Goal: Task Accomplishment & Management: Complete application form

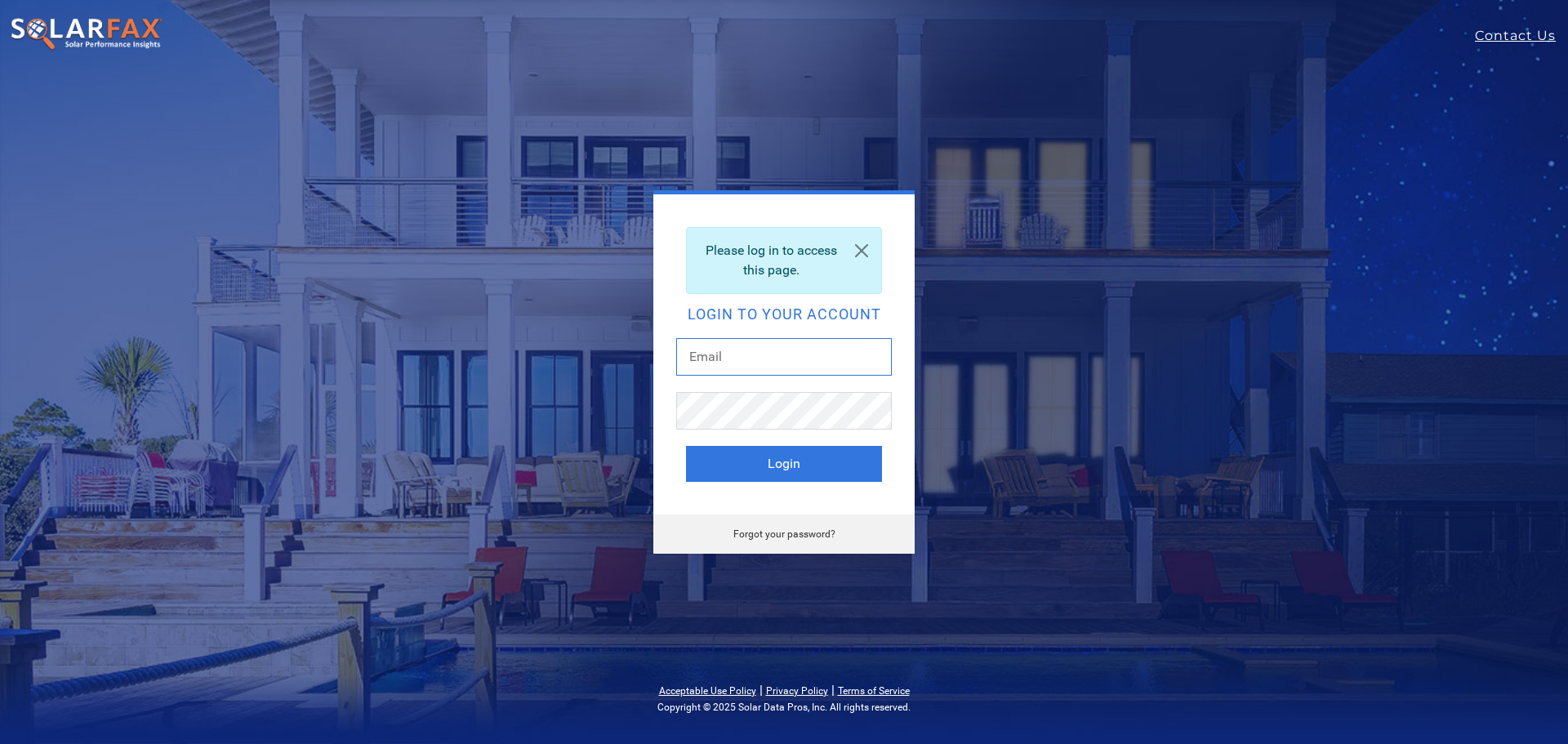
click at [748, 348] on input "text" at bounding box center [784, 357] width 216 height 38
drag, startPoint x: 531, startPoint y: 369, endPoint x: 559, endPoint y: 370, distance: 28.0
click at [534, 367] on div "Please log in to access this page. Login to your account Login Forgot your pass…" at bounding box center [784, 372] width 719 height 364
click at [829, 238] on div "Please log in to access this page." at bounding box center [784, 261] width 196 height 67
drag, startPoint x: 859, startPoint y: 256, endPoint x: 824, endPoint y: 274, distance: 39.4
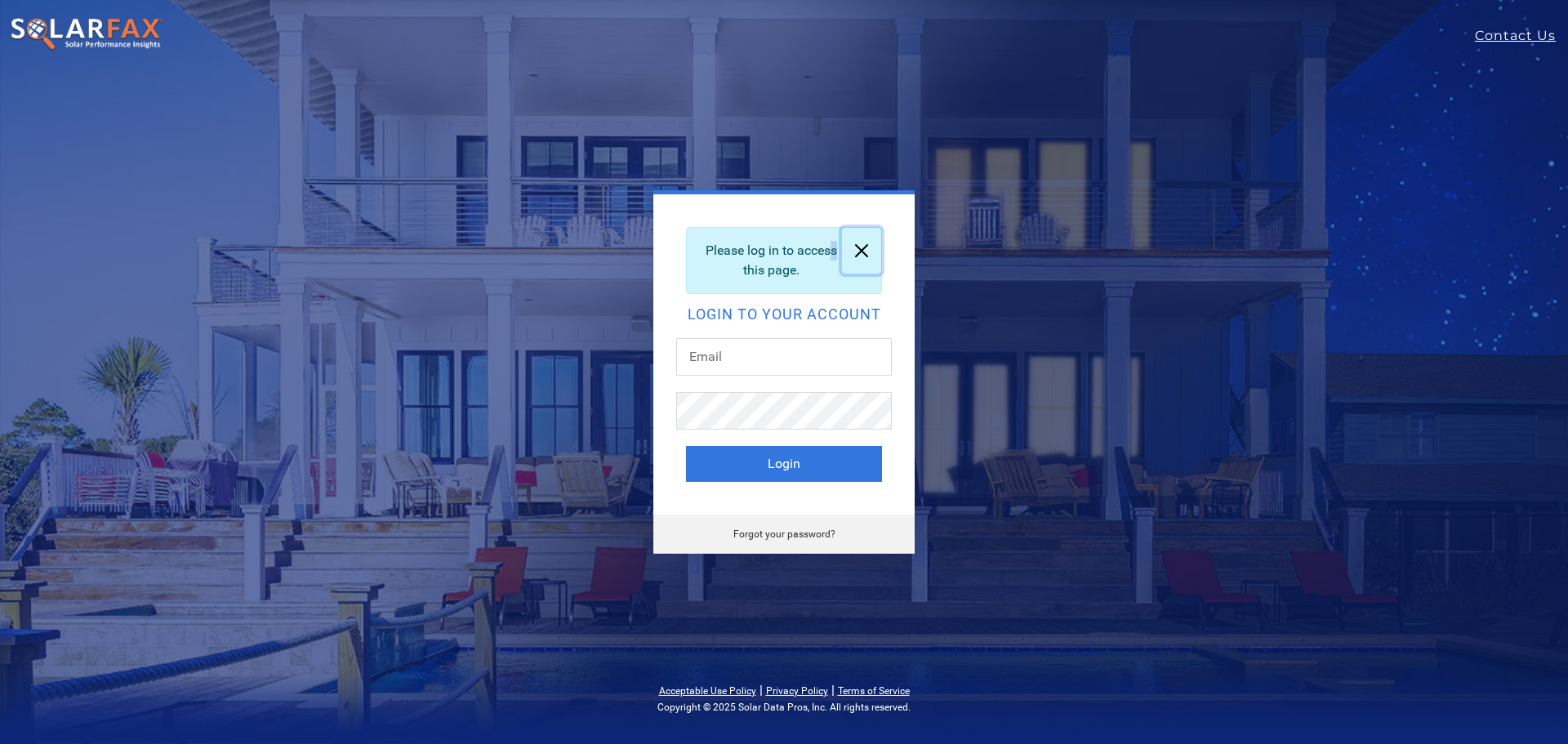
click at [856, 258] on link at bounding box center [861, 250] width 39 height 45
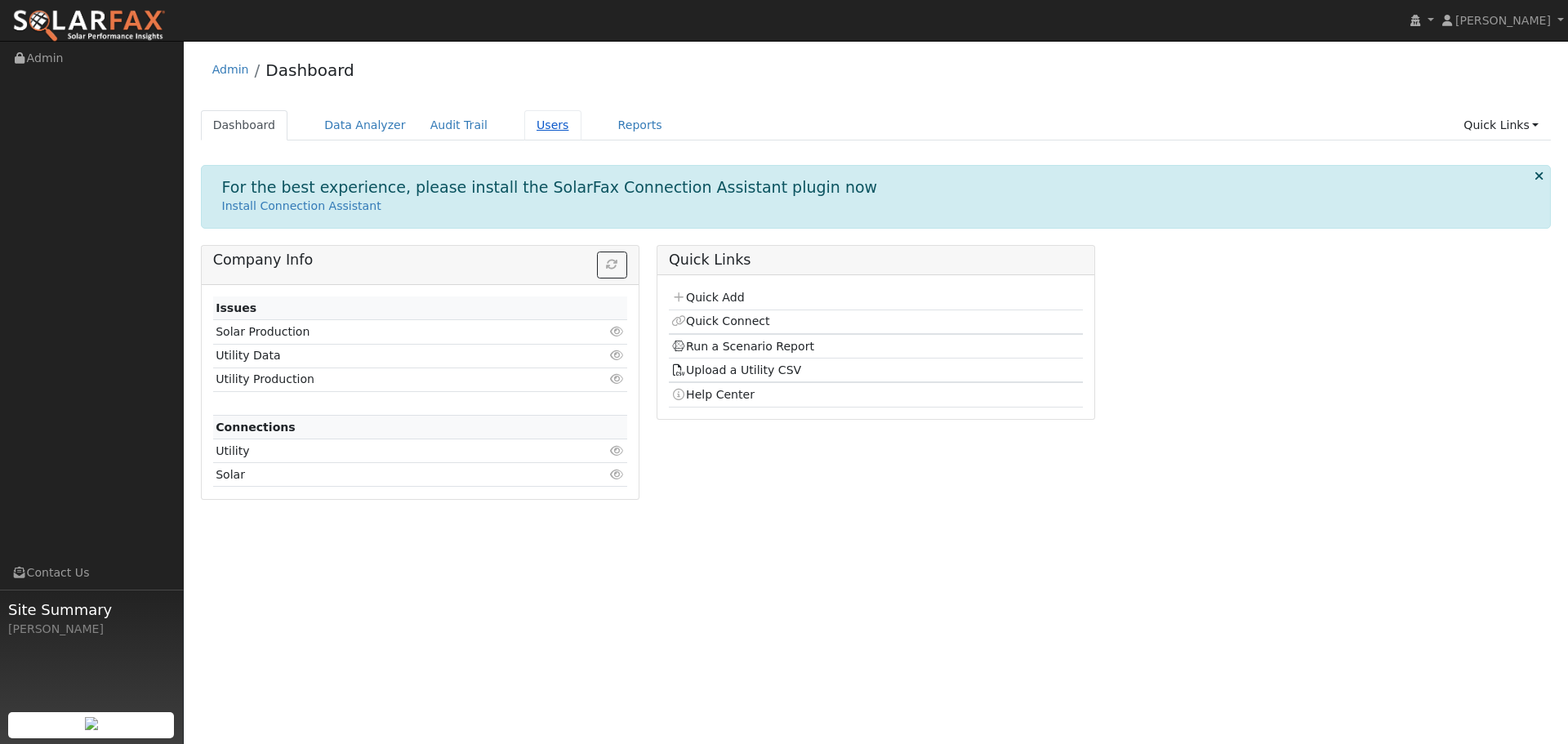
click at [536, 123] on link "Users" at bounding box center [553, 125] width 57 height 30
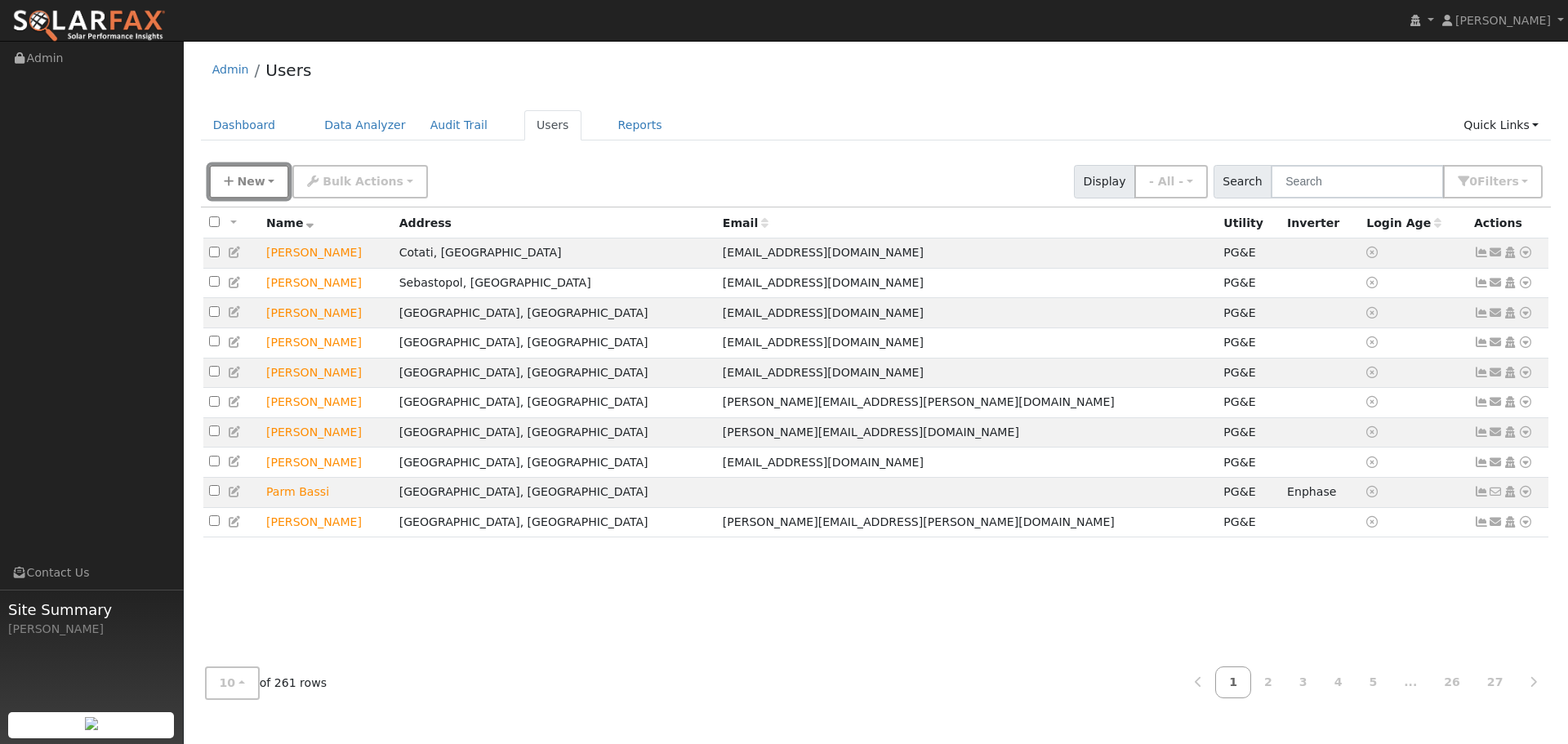
click at [254, 182] on span "New" at bounding box center [250, 181] width 28 height 13
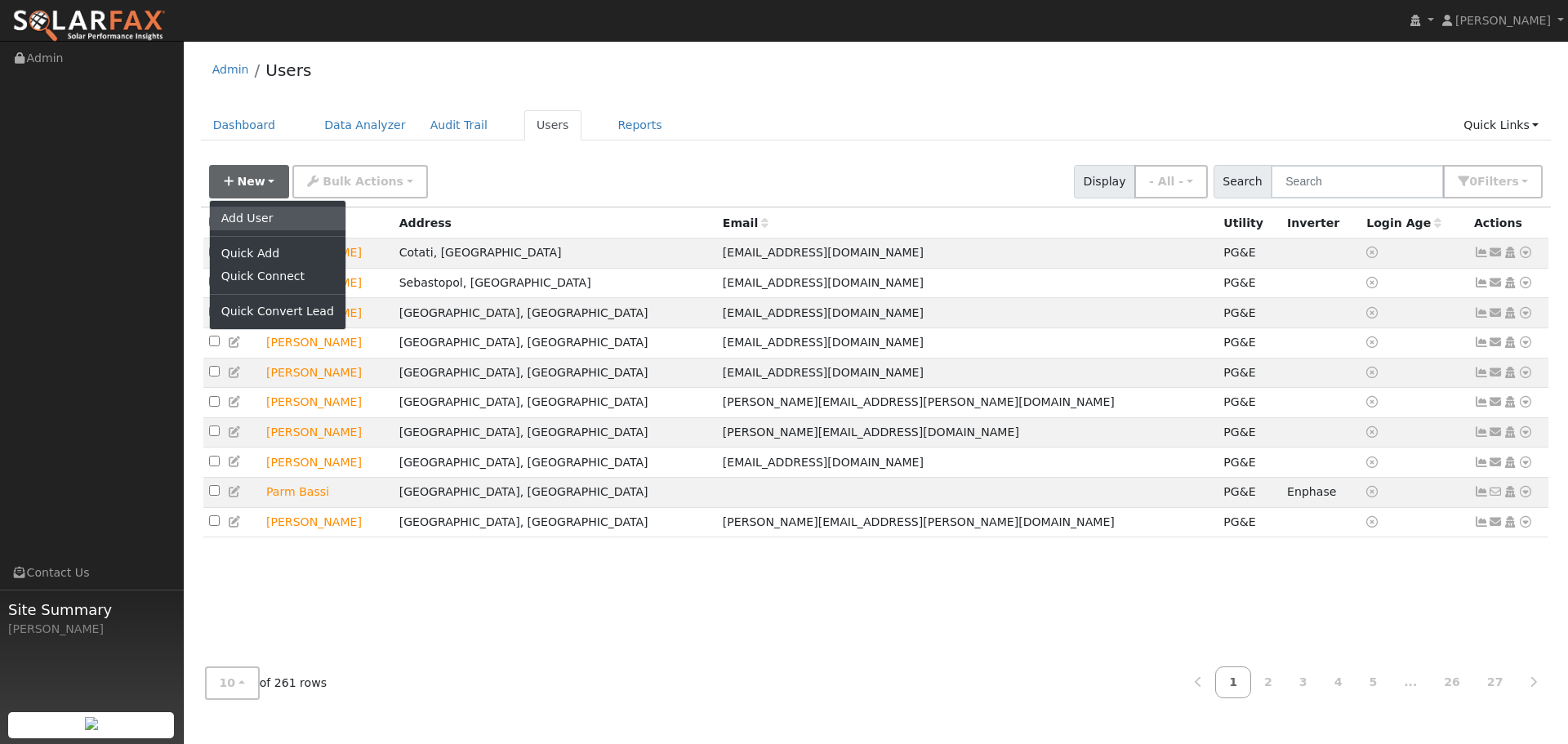
click at [238, 211] on link "Add User" at bounding box center [278, 217] width 136 height 23
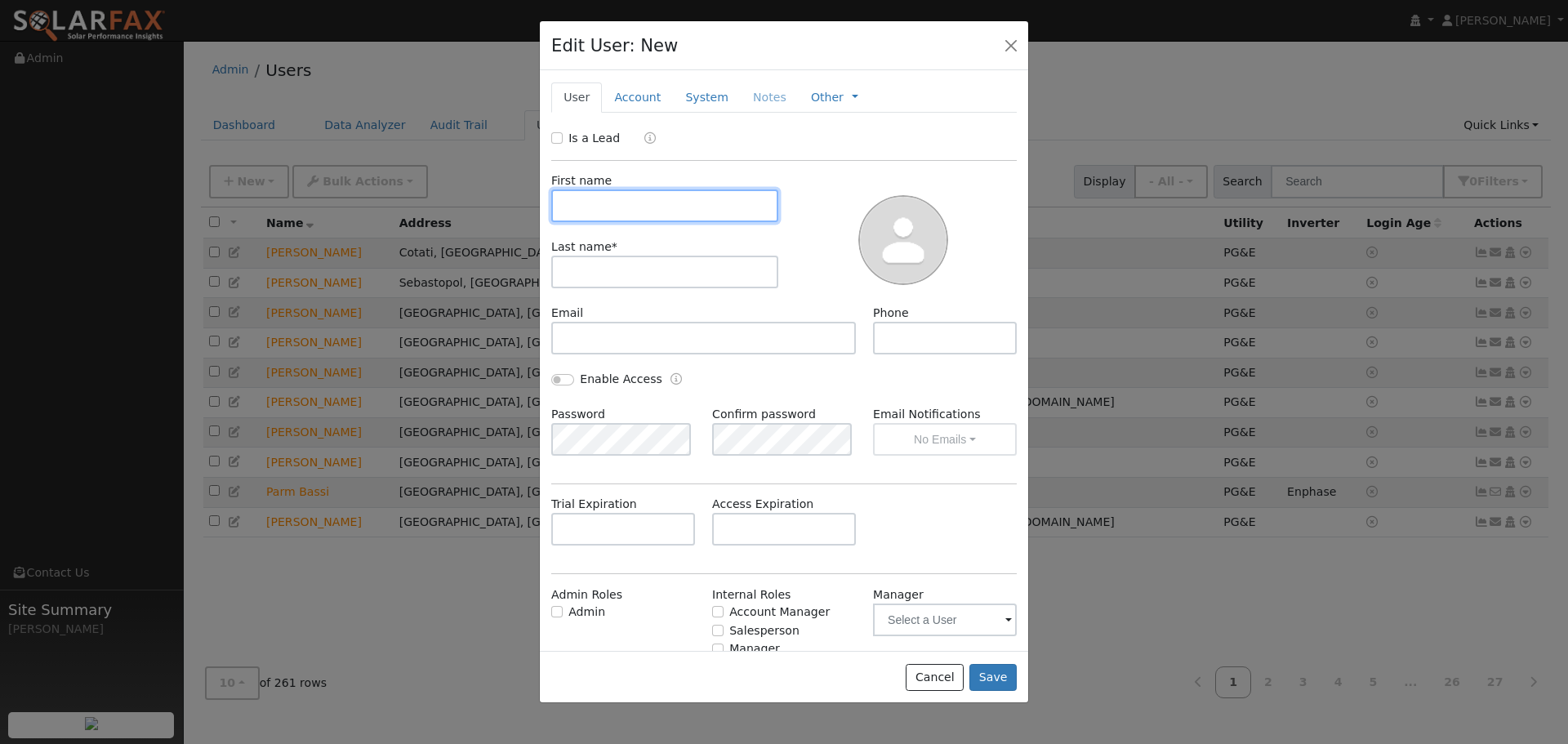
click at [654, 207] on input "text" at bounding box center [665, 206] width 227 height 33
click at [551, 137] on div "Is a Lead" at bounding box center [784, 139] width 483 height 18
click at [559, 137] on input "Is a Lead" at bounding box center [557, 139] width 12 height 12
checkbox input "true"
click at [608, 196] on input "text" at bounding box center [665, 206] width 227 height 33
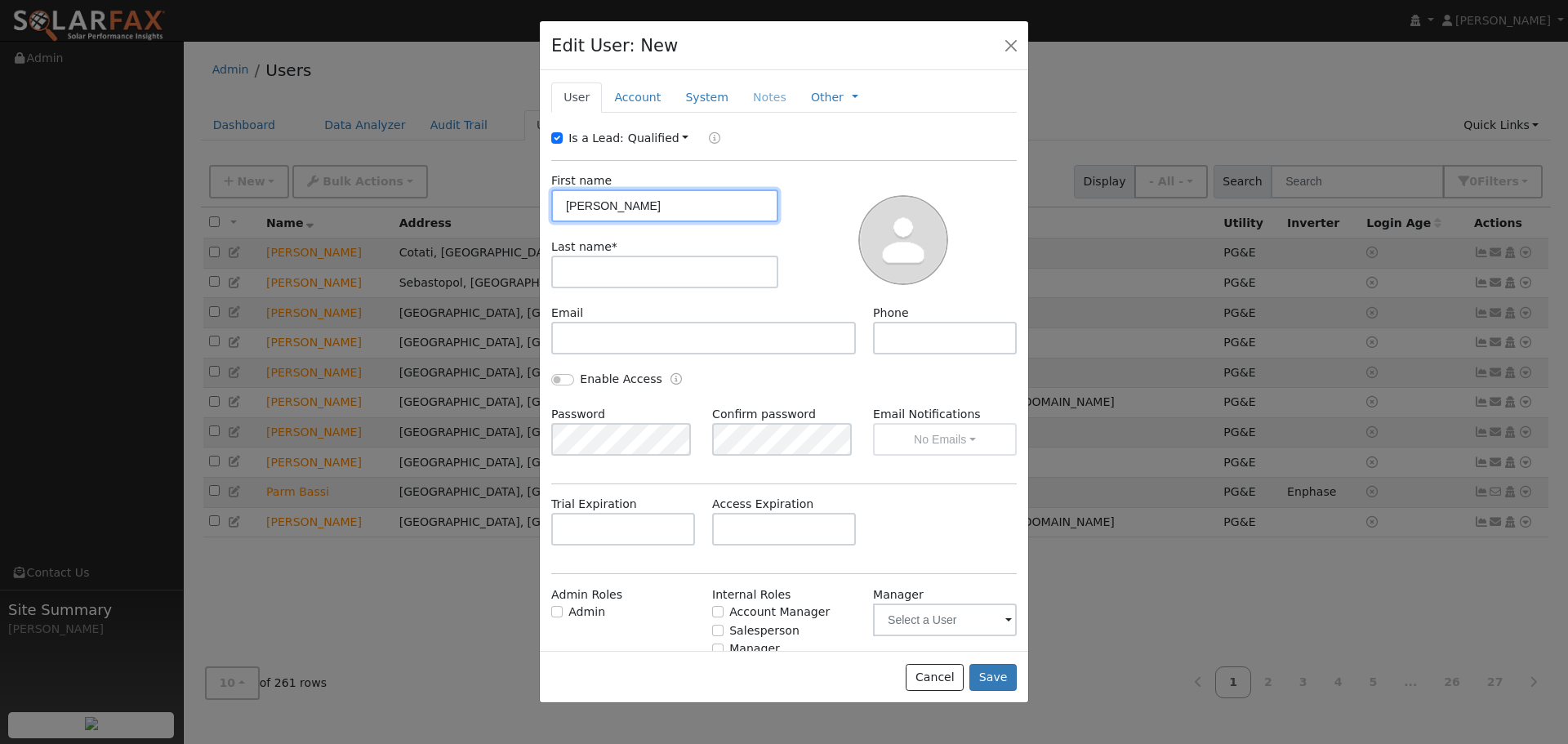
type input "[PERSON_NAME]"
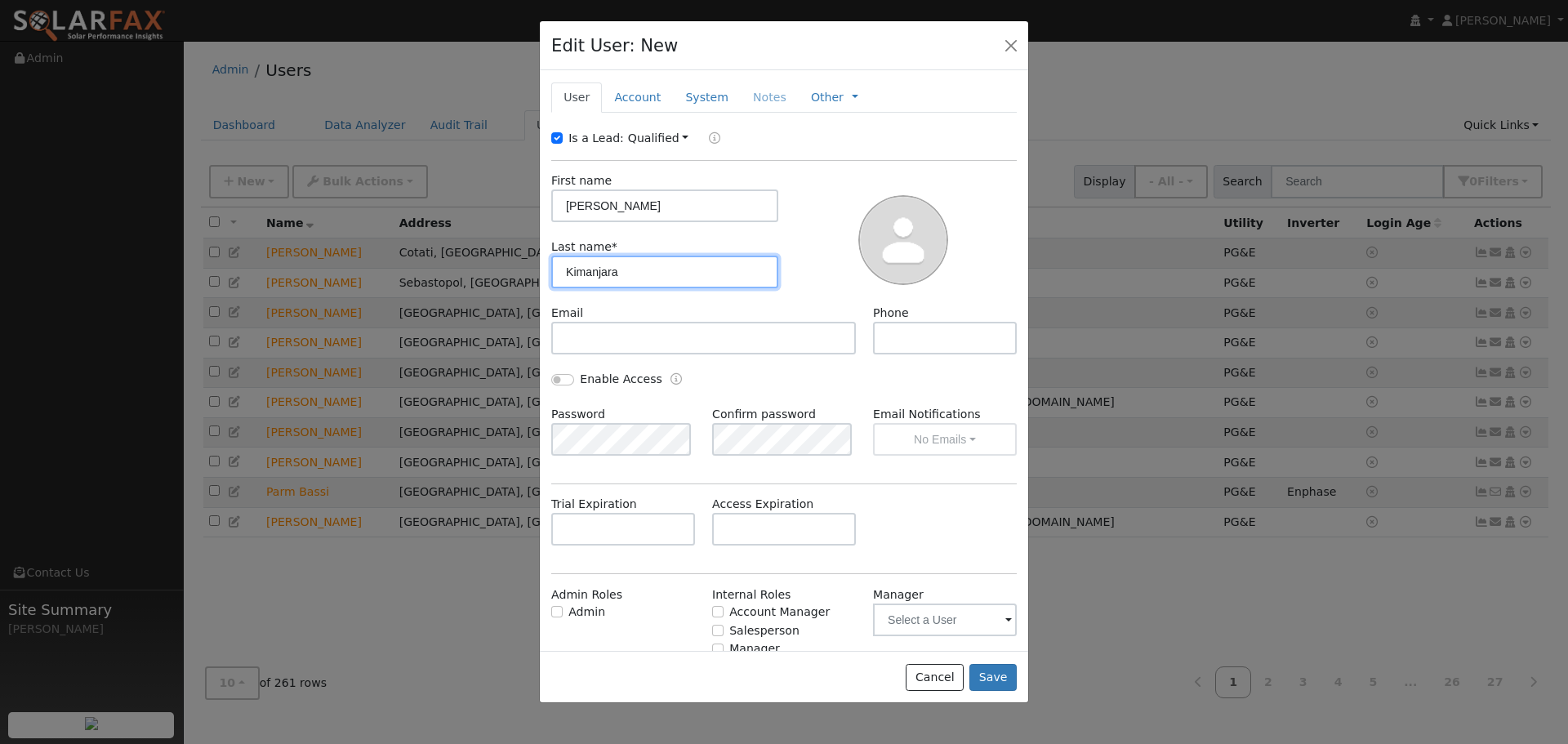
type input "Kimanjara"
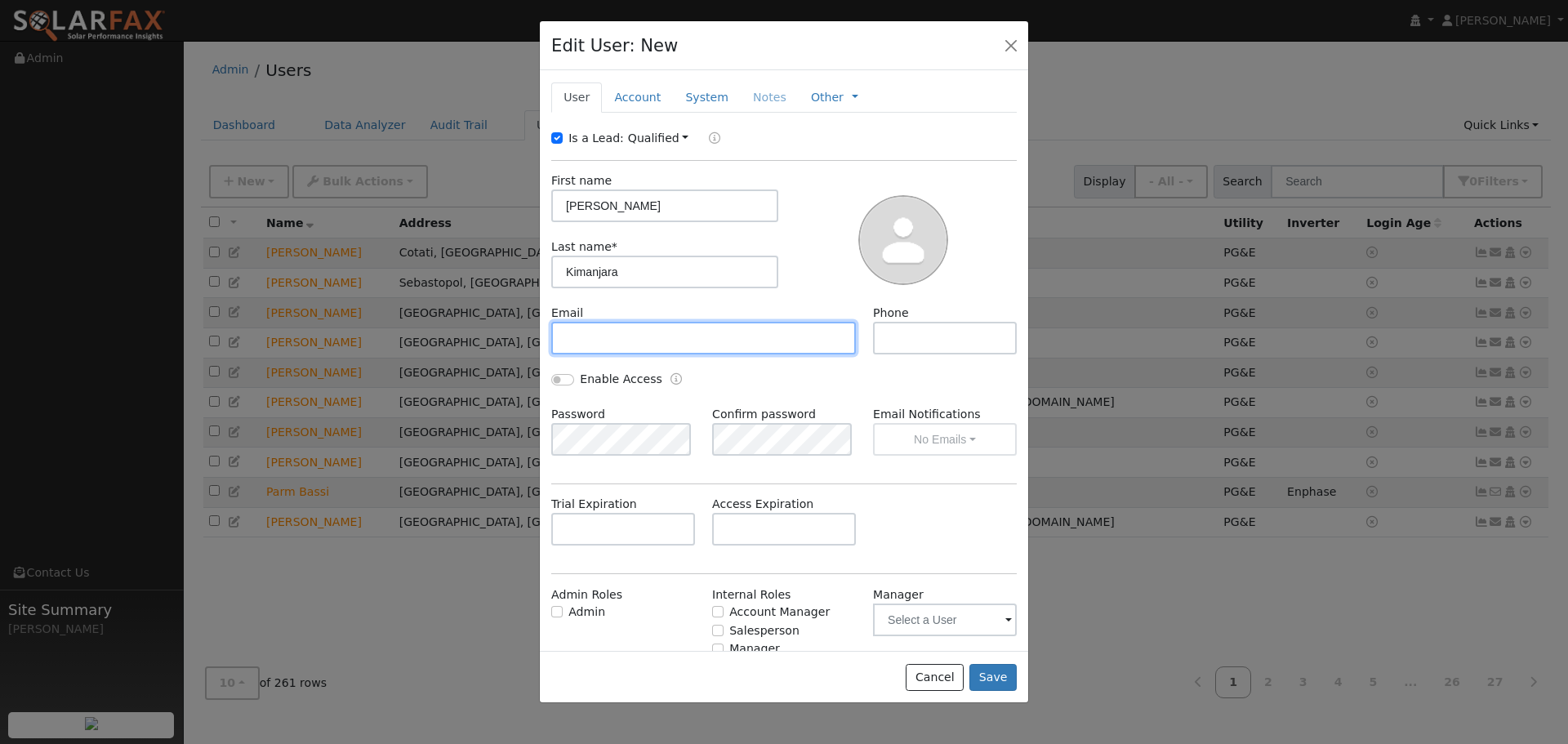
click at [630, 340] on input "text" at bounding box center [703, 338] width 305 height 33
paste input "[EMAIL_ADDRESS][DOMAIN_NAME]"
type input "[EMAIL_ADDRESS][DOMAIN_NAME]"
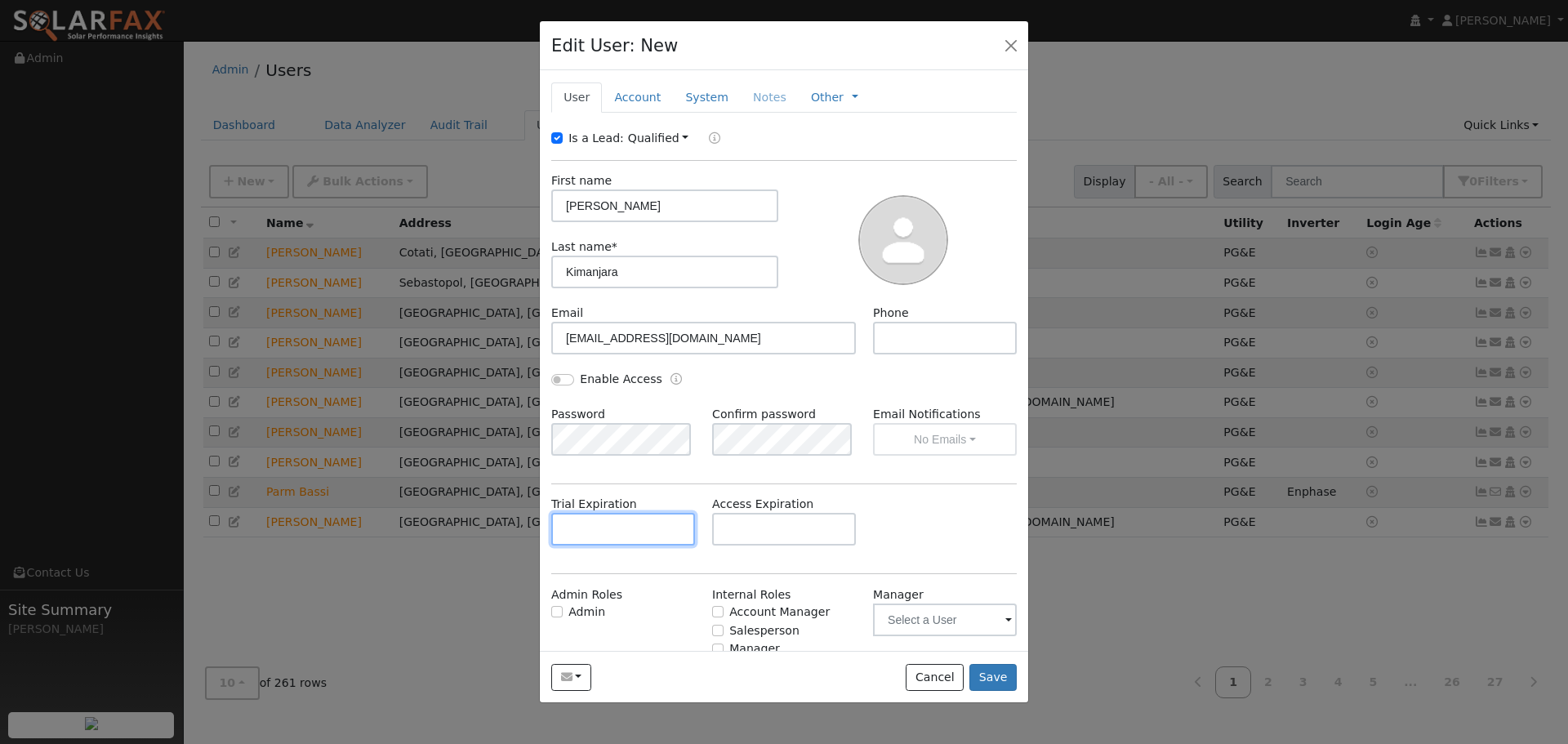
click at [655, 527] on input "text" at bounding box center [623, 529] width 144 height 33
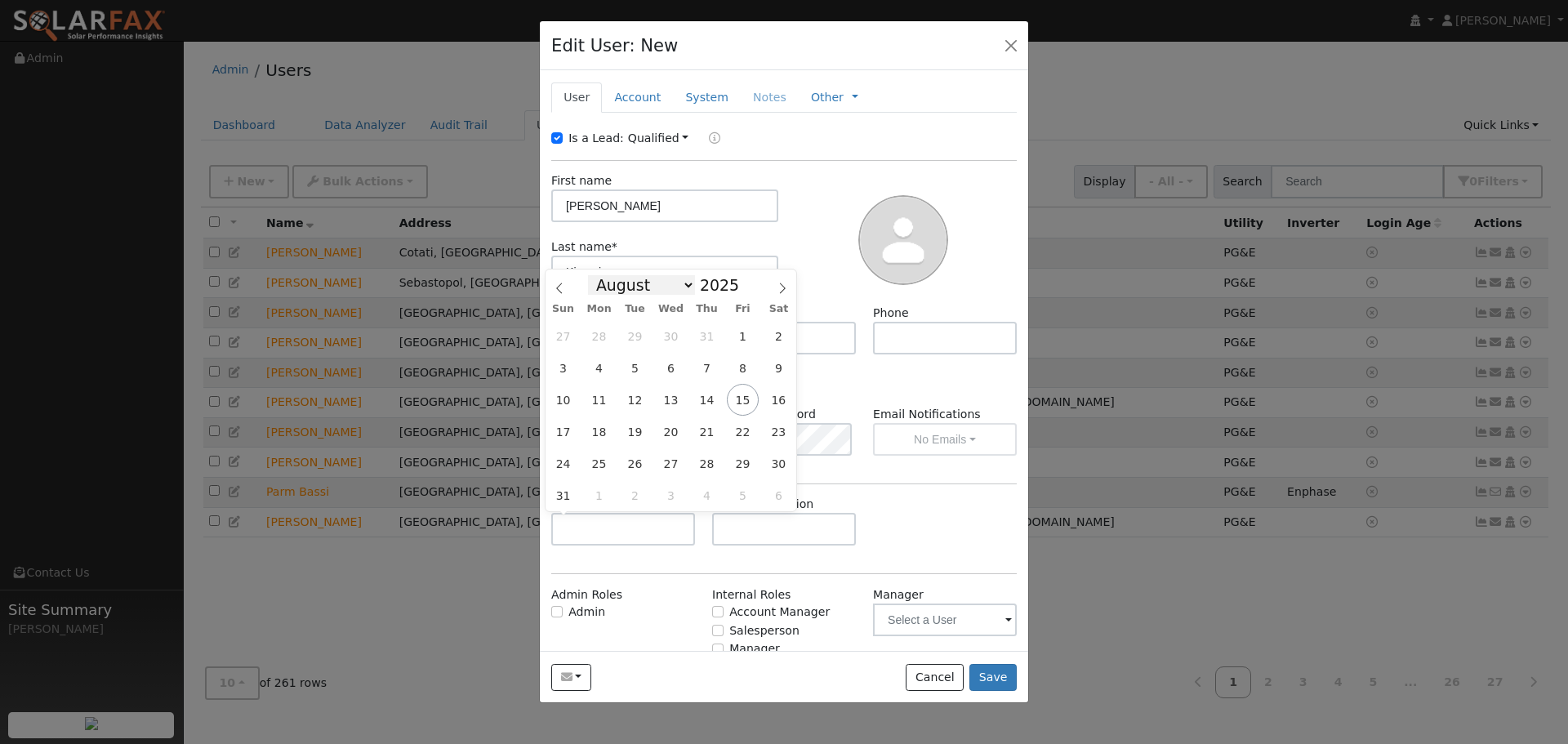
click at [659, 288] on select "January February March April May June July August September October November De…" at bounding box center [641, 285] width 107 height 19
select select "9"
click at [601, 275] on select "January February March April May June July August September October November De…" at bounding box center [641, 285] width 107 height 19
click at [707, 402] on span "16" at bounding box center [707, 400] width 32 height 32
type input "[DATE]"
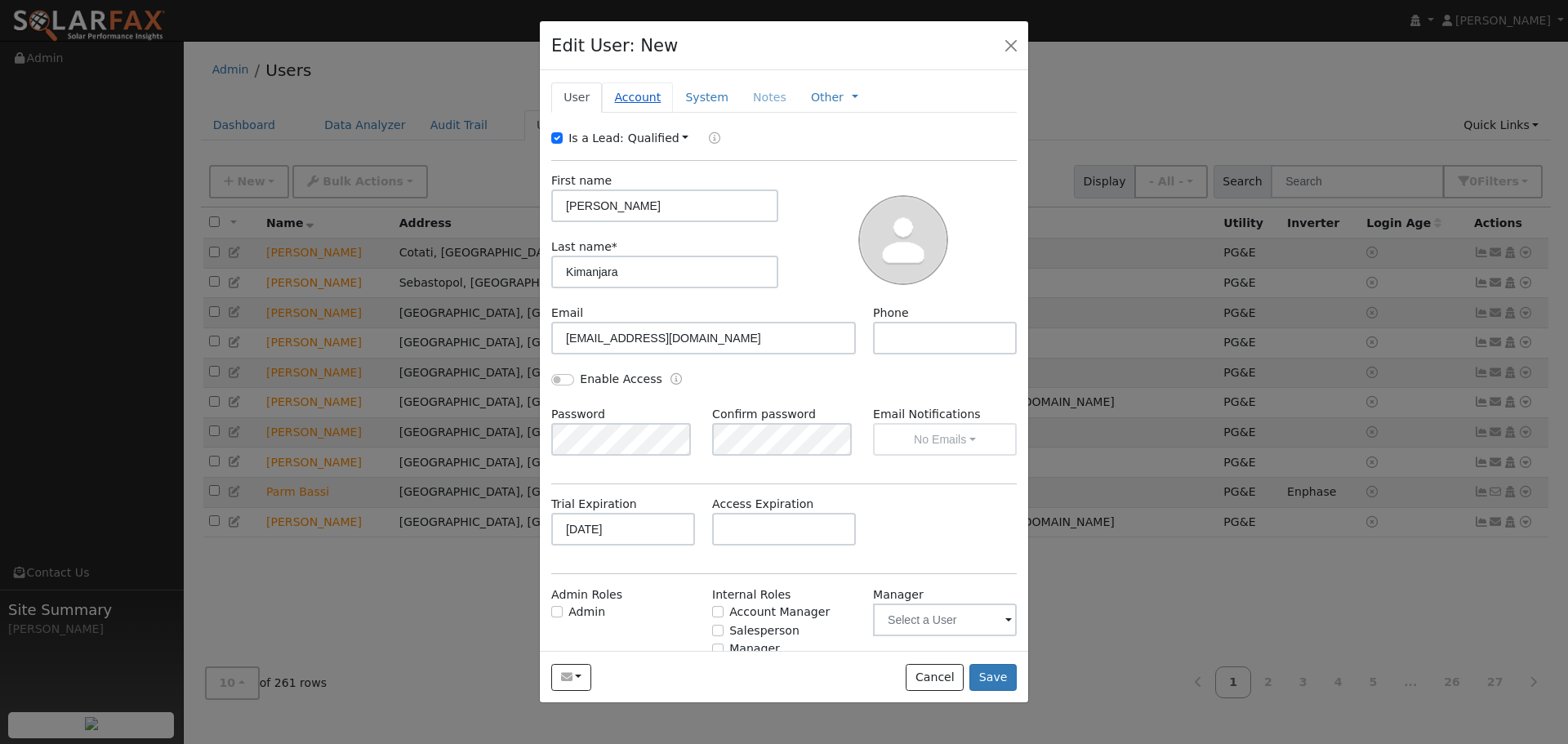
click at [631, 107] on link "Account" at bounding box center [637, 97] width 71 height 30
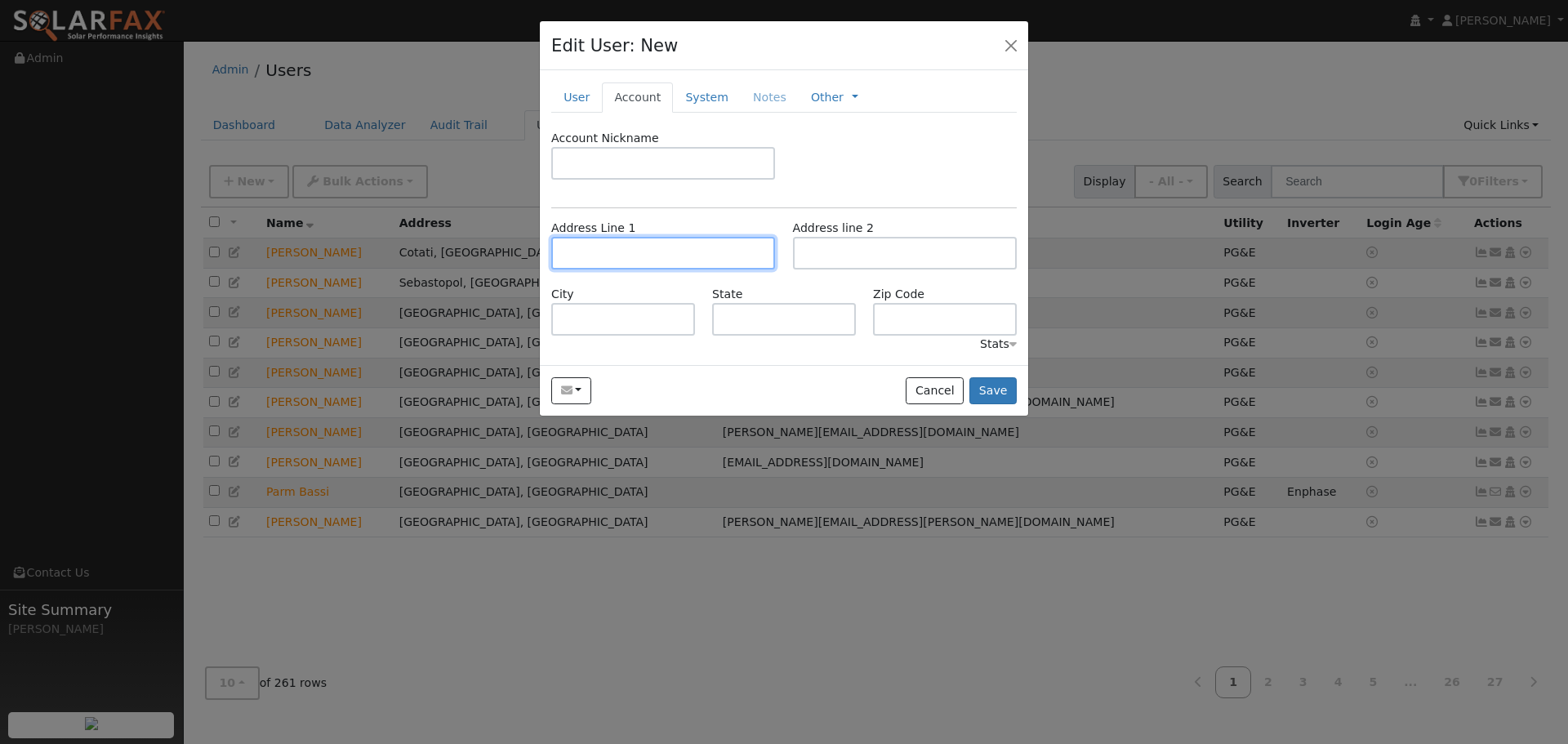
click at [642, 246] on input "text" at bounding box center [663, 253] width 224 height 33
click at [619, 252] on input "text" at bounding box center [663, 253] width 224 height 33
paste input "[STREET_ADDRESS]"
type input "[STREET_ADDRESS]"
type input "Santa [PERSON_NAME]"
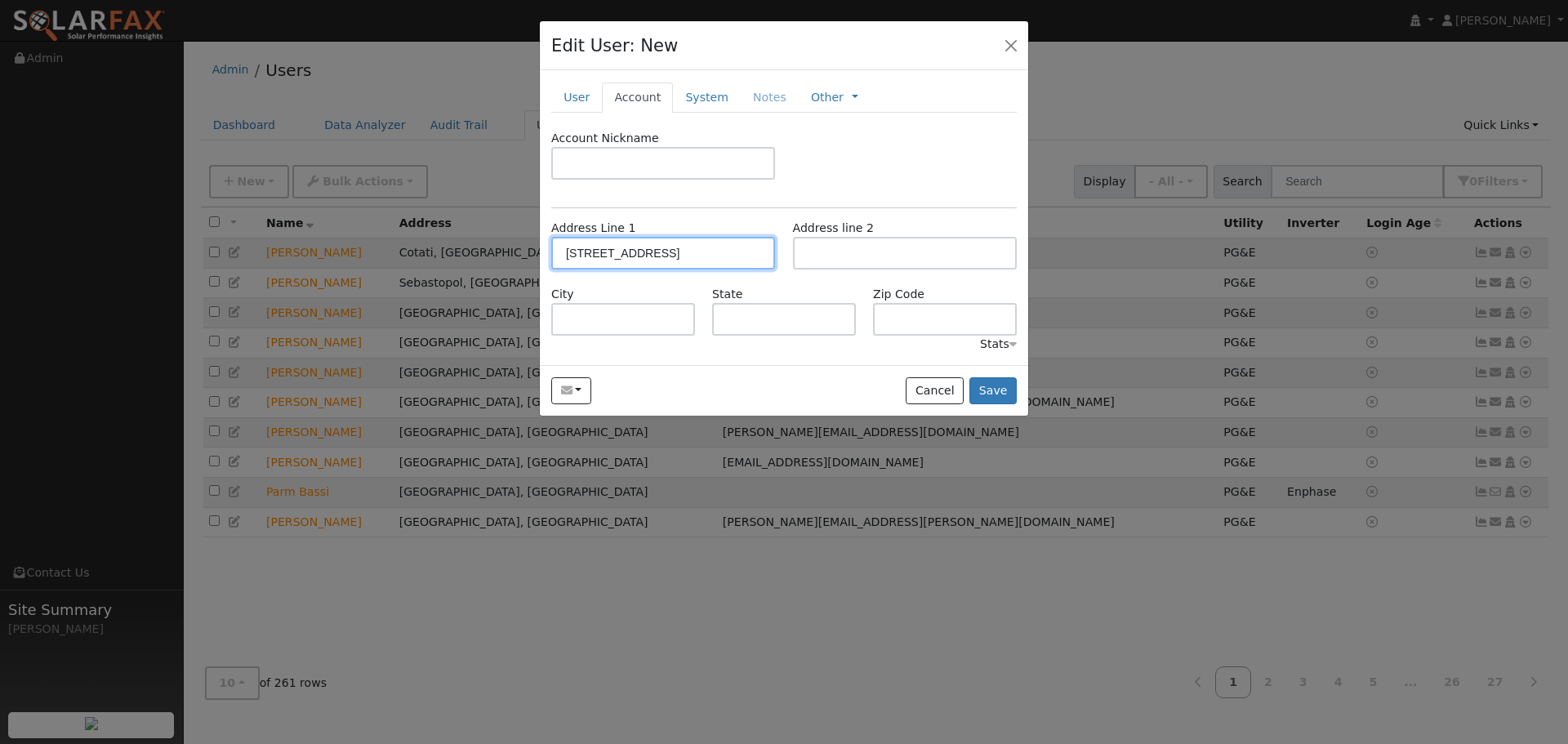
type input "CA"
type input "95407"
click at [710, 98] on link "System" at bounding box center [707, 97] width 68 height 30
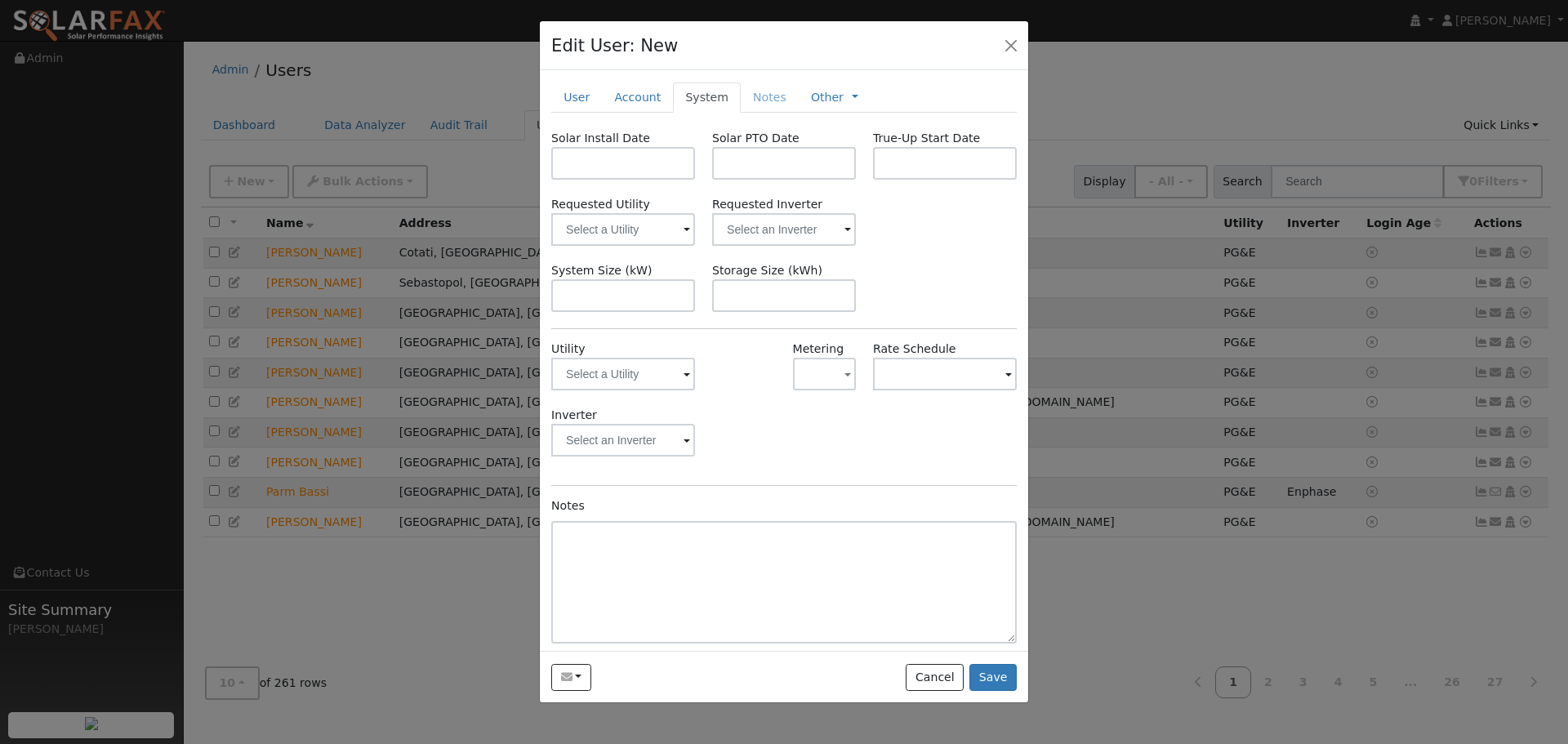
click at [683, 375] on span at bounding box center [687, 375] width 7 height 18
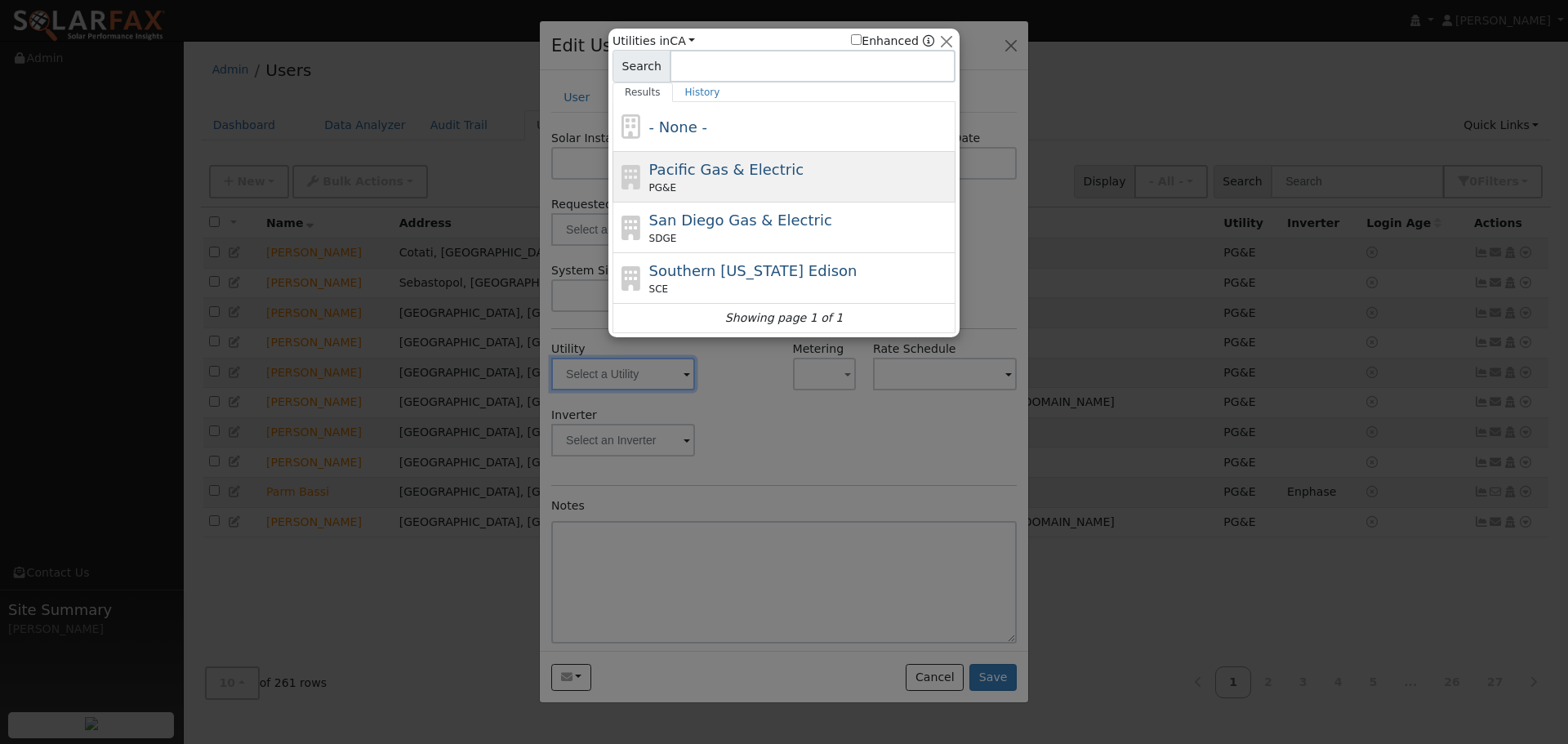
click at [743, 171] on span "Pacific Gas & Electric" at bounding box center [727, 170] width 154 height 17
type input "PG&E"
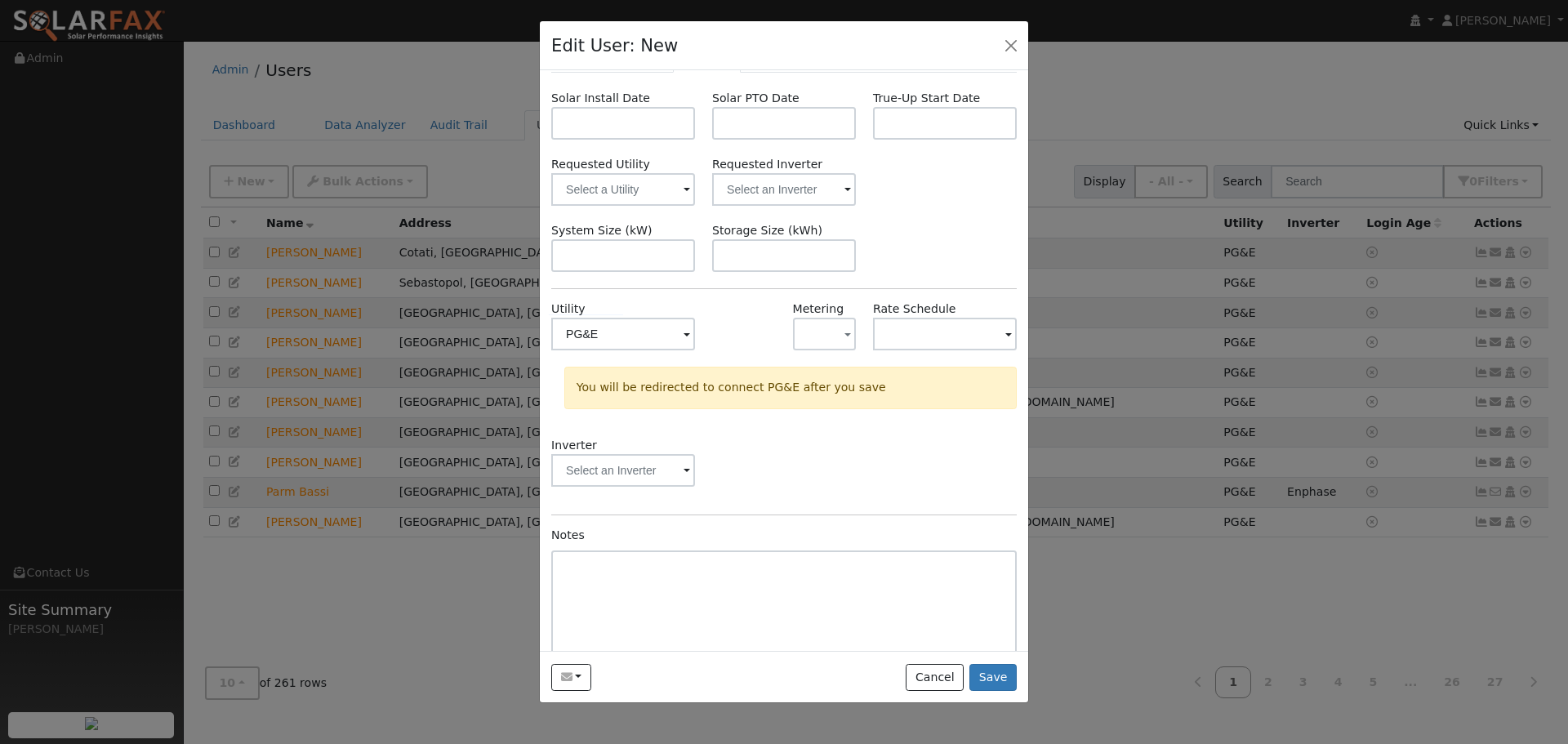
scroll to position [74, 0]
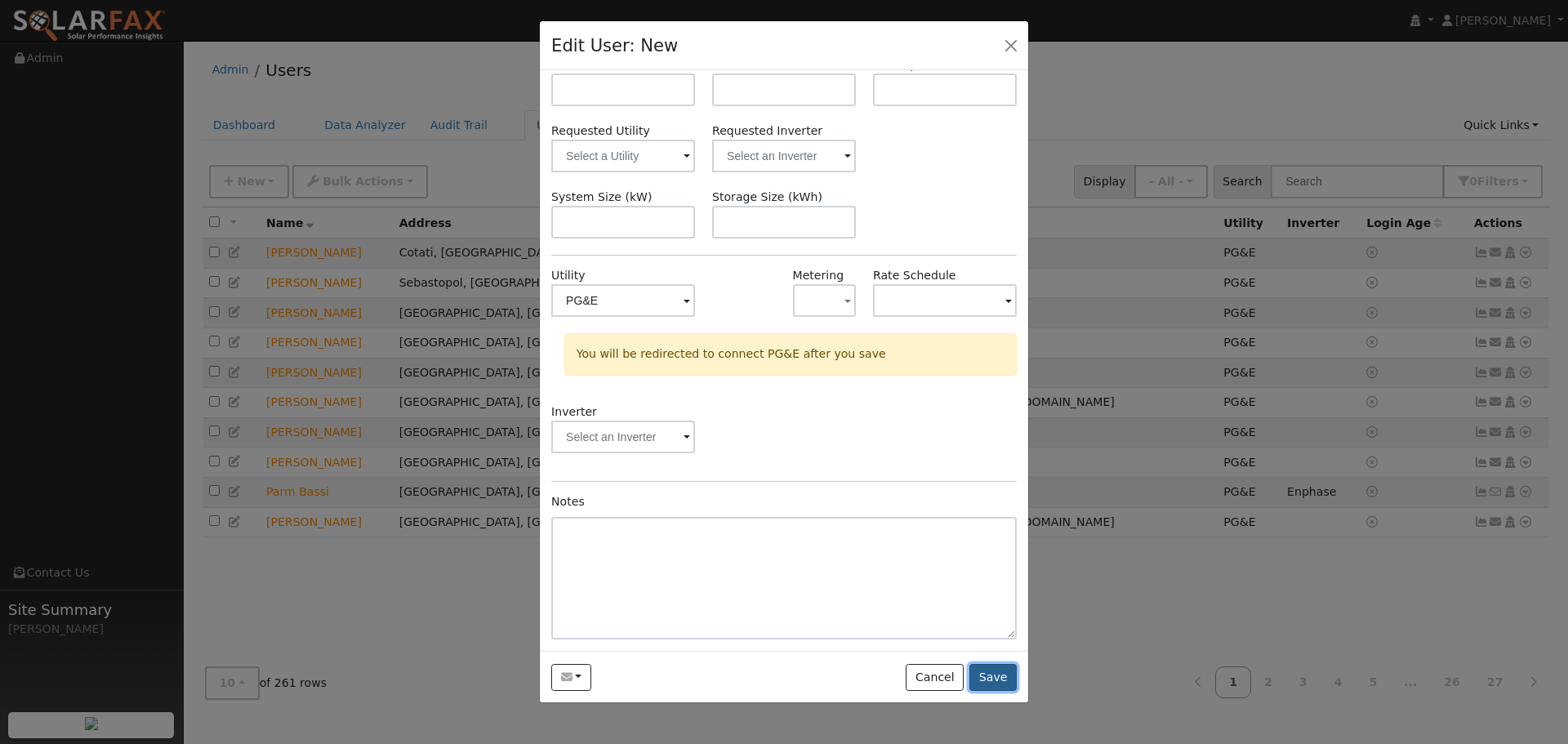
click at [993, 676] on button "Save" at bounding box center [993, 678] width 47 height 28
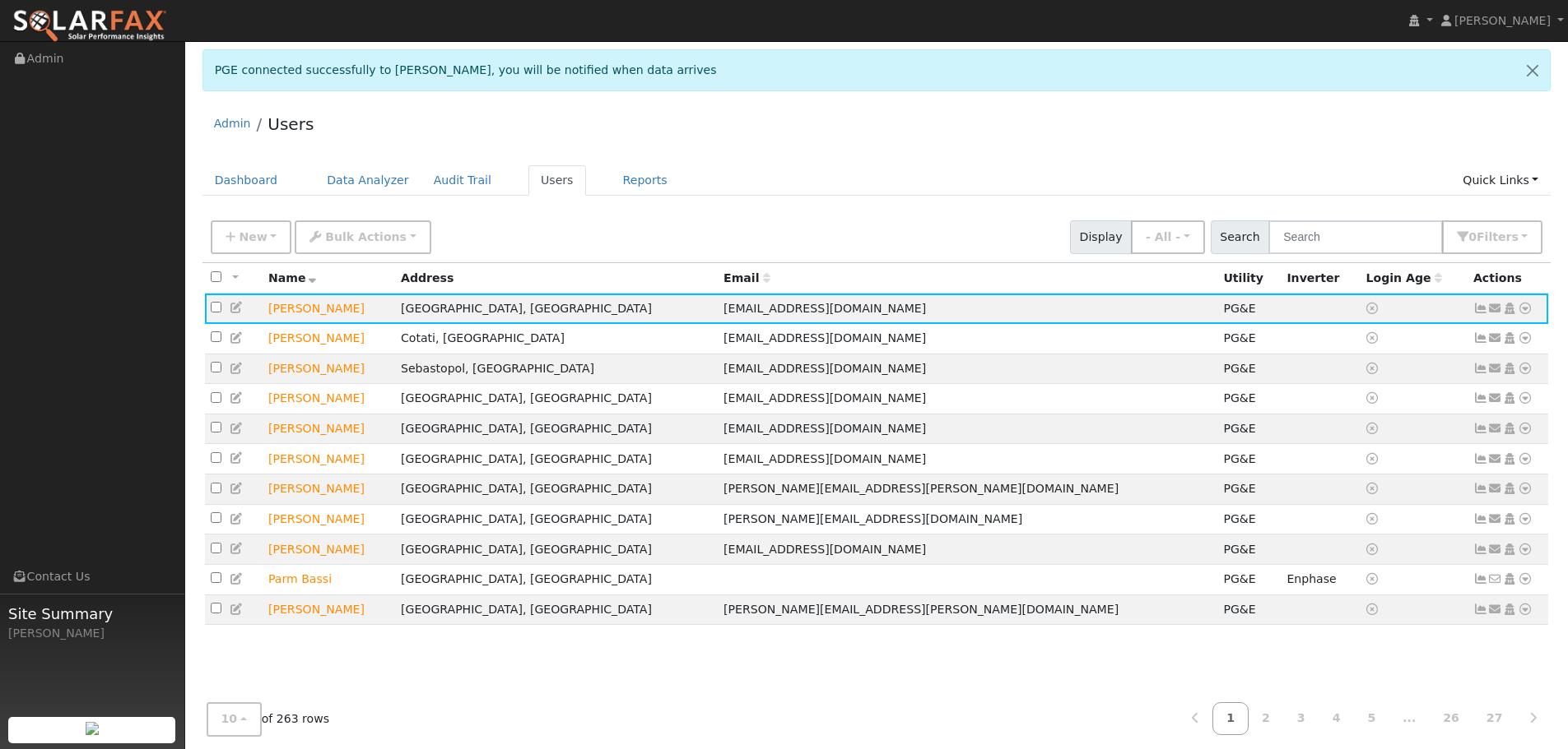
drag, startPoint x: 869, startPoint y: 69, endPoint x: 842, endPoint y: 137, distance: 73.2
click at [869, 71] on div "PGE connected successfully to Selina Kimanjara, you will be notified when data …" at bounding box center [876, 70] width 1349 height 42
click at [1524, 307] on icon at bounding box center [1525, 309] width 15 height 12
click at [1347, 429] on link "Export to CSV" at bounding box center [1351, 420] width 121 height 23
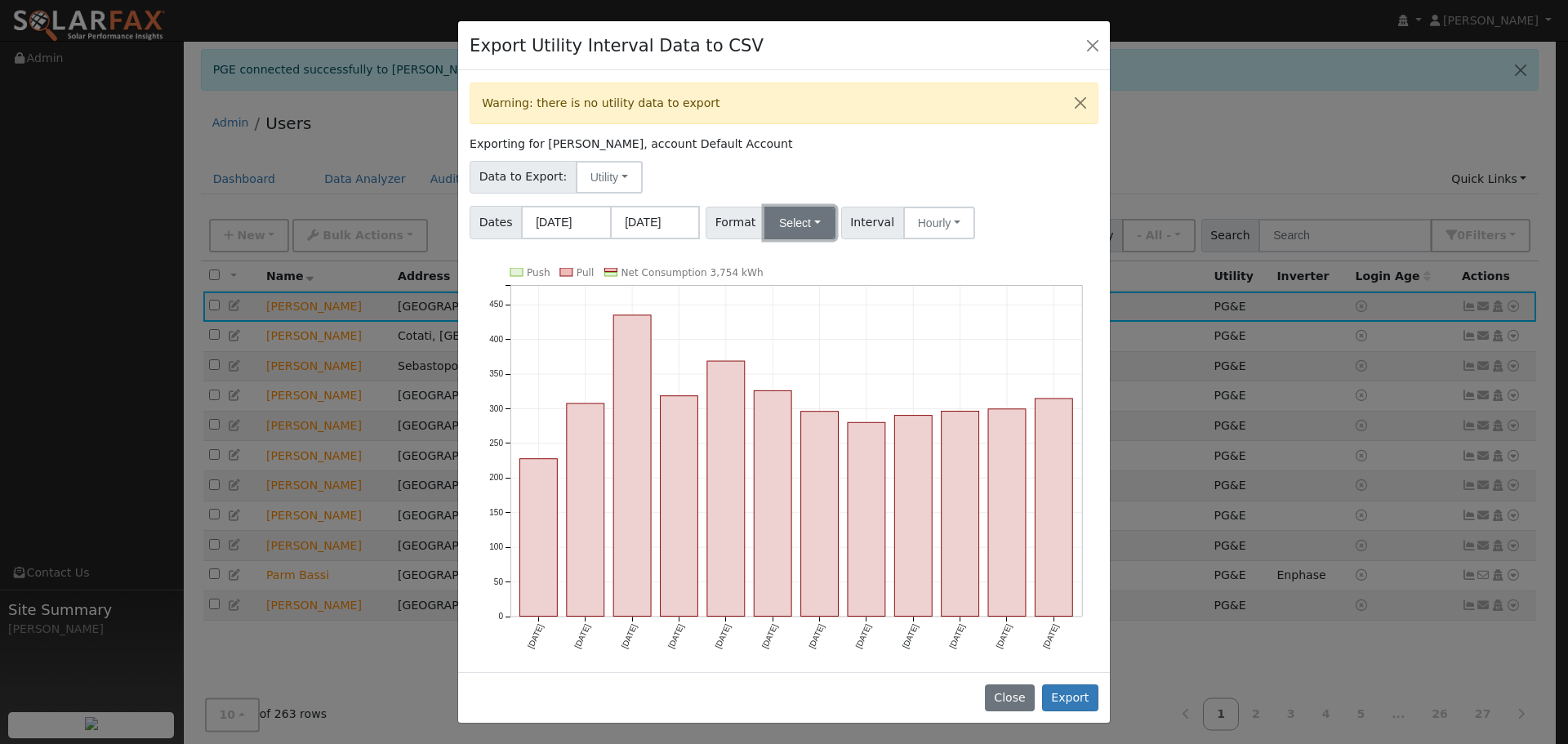
click at [776, 215] on button "Select" at bounding box center [800, 223] width 71 height 33
click at [800, 437] on link "Solargraf" at bounding box center [818, 432] width 117 height 23
click at [1077, 702] on button "Export" at bounding box center [1070, 698] width 56 height 28
